Goal: Find specific page/section: Find specific page/section

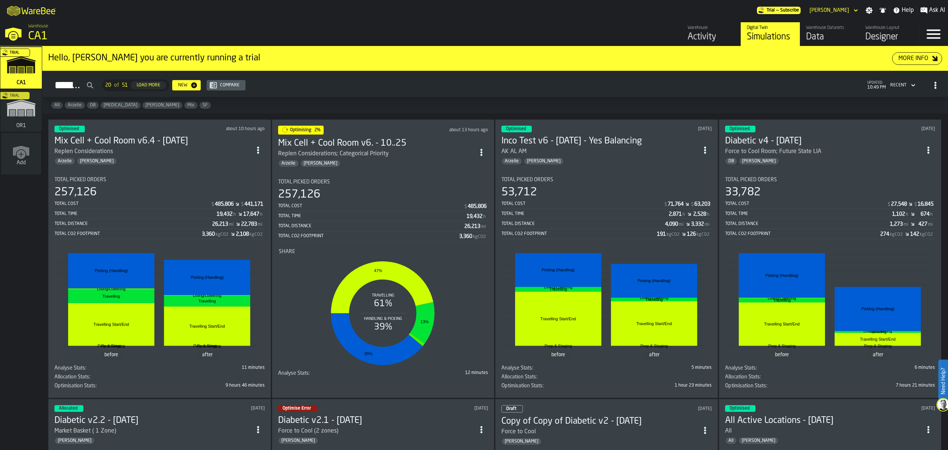
click at [383, 168] on div "Optimising 2% about 13 hours ago Mix Cell + Cool Room v6. - 10..25 Replen Consi…" at bounding box center [383, 258] width 223 height 279
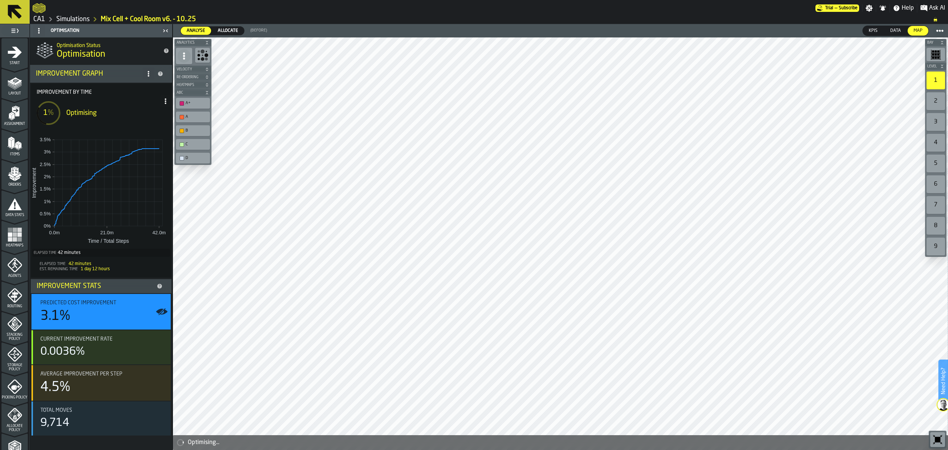
click at [41, 20] on link "CA1" at bounding box center [39, 19] width 12 height 8
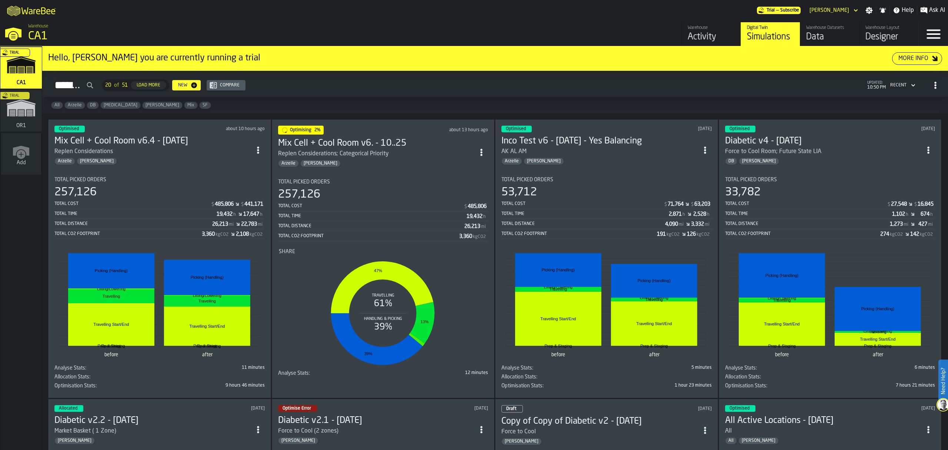
click at [368, 160] on div "[PERSON_NAME]" at bounding box center [376, 163] width 197 height 7
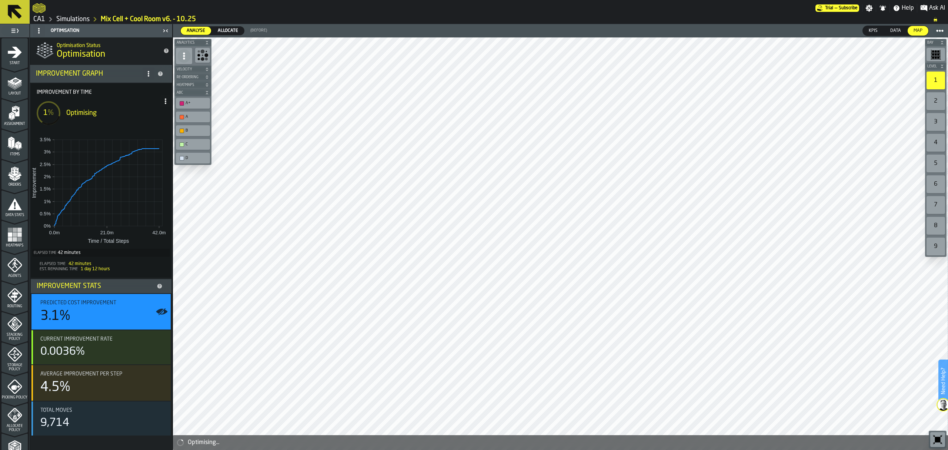
click at [45, 19] on div "Simulations" at bounding box center [67, 19] width 44 height 9
click at [43, 19] on link "CA1" at bounding box center [39, 19] width 12 height 8
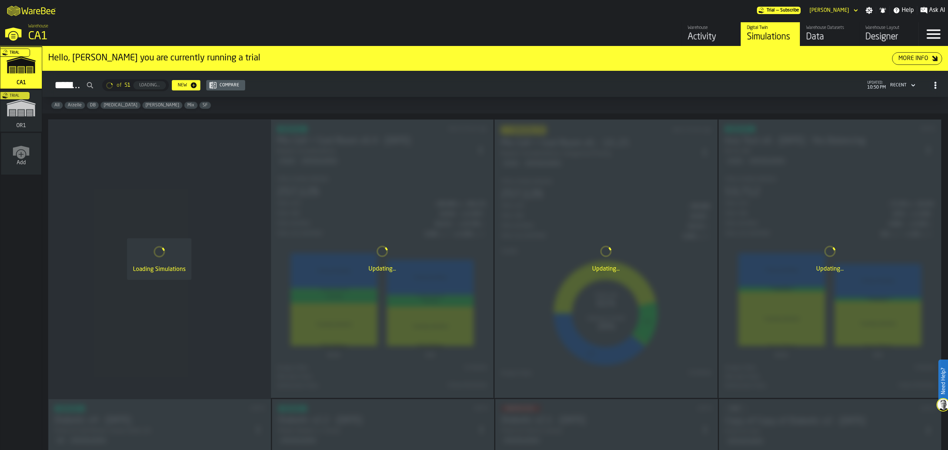
click at [13, 120] on div "Trial" at bounding box center [19, 112] width 41 height 43
